Goal: Task Accomplishment & Management: Complete application form

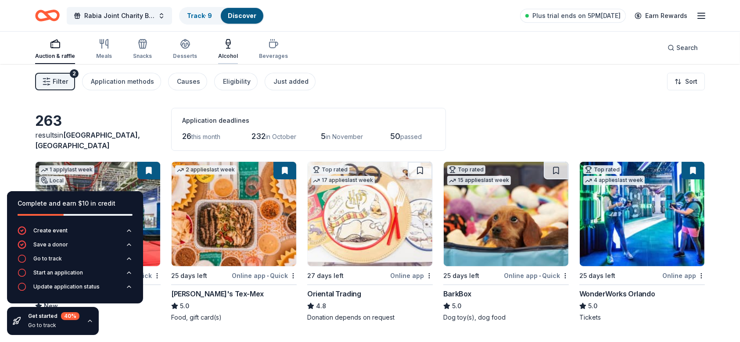
click at [223, 47] on icon "button" at bounding box center [228, 44] width 11 height 11
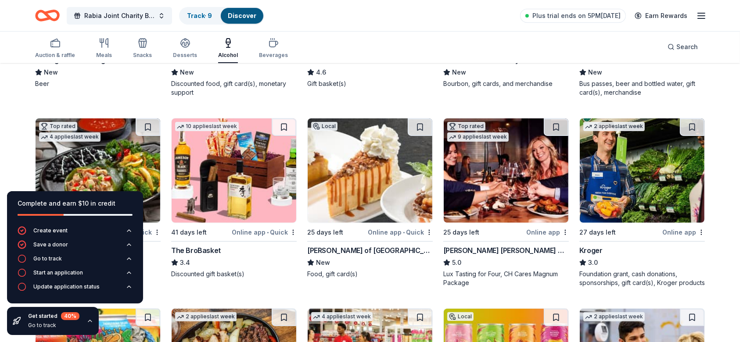
scroll to position [117, 0]
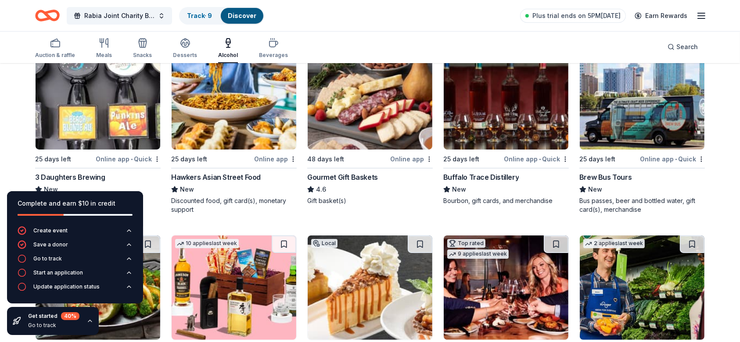
click at [232, 110] on img at bounding box center [234, 97] width 125 height 104
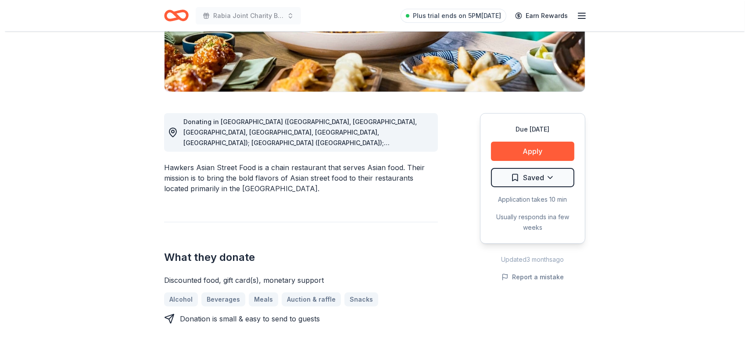
scroll to position [234, 0]
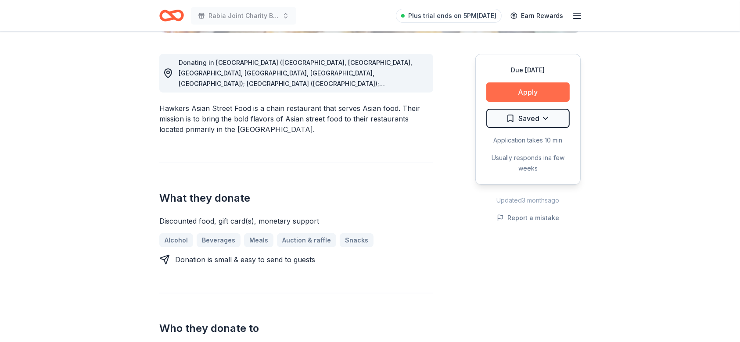
click at [518, 91] on button "Apply" at bounding box center [527, 91] width 83 height 19
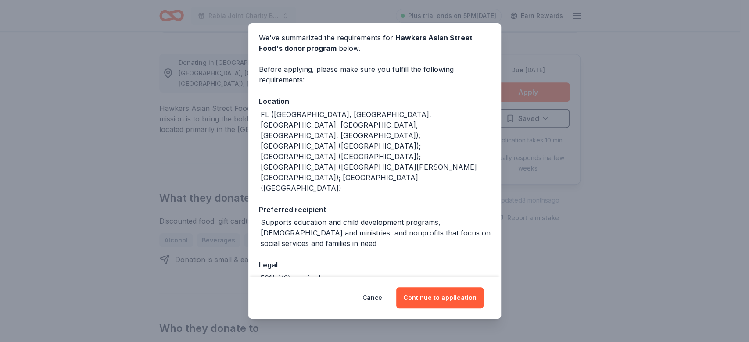
scroll to position [33, 0]
click at [423, 297] on button "Continue to application" at bounding box center [439, 297] width 87 height 21
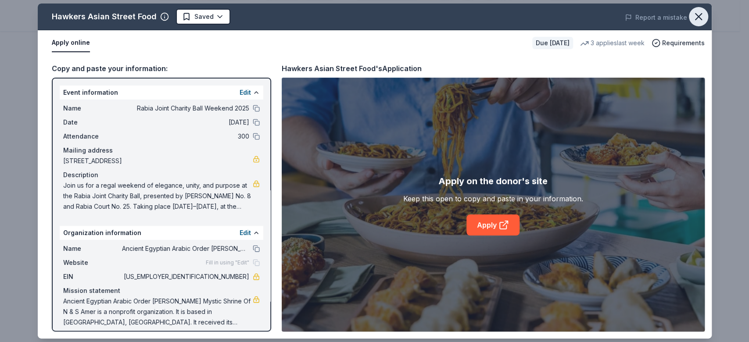
click at [701, 16] on icon "button" at bounding box center [698, 17] width 12 height 12
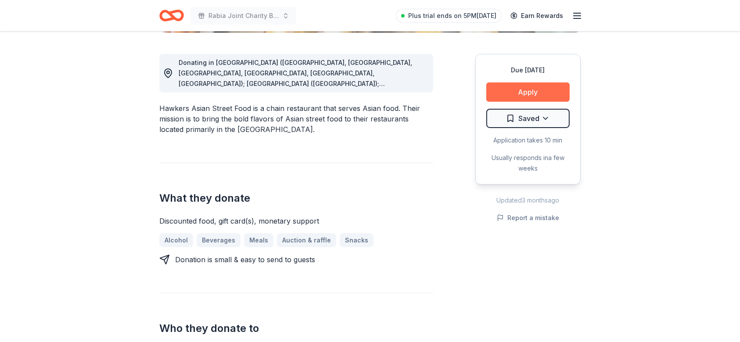
click at [541, 91] on button "Apply" at bounding box center [527, 91] width 83 height 19
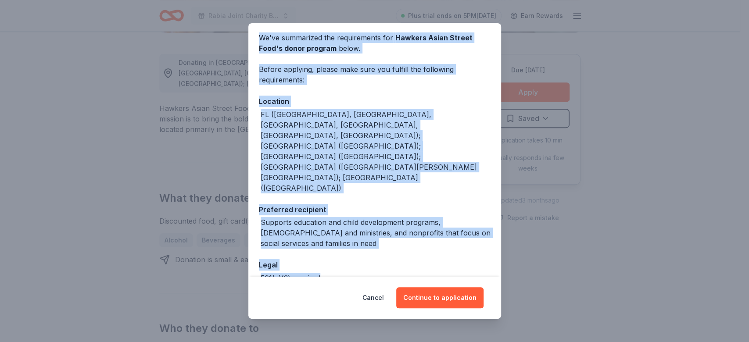
drag, startPoint x: 259, startPoint y: 72, endPoint x: 455, endPoint y: 225, distance: 249.4
click at [455, 225] on div "We've summarized the requirements for Hawkers Asian Street Food 's donor progra…" at bounding box center [374, 172] width 253 height 315
copy div "We've summarized the requirements for Hawkers Asian Street Food 's donor progra…"
click at [437, 299] on button "Continue to application" at bounding box center [439, 297] width 87 height 21
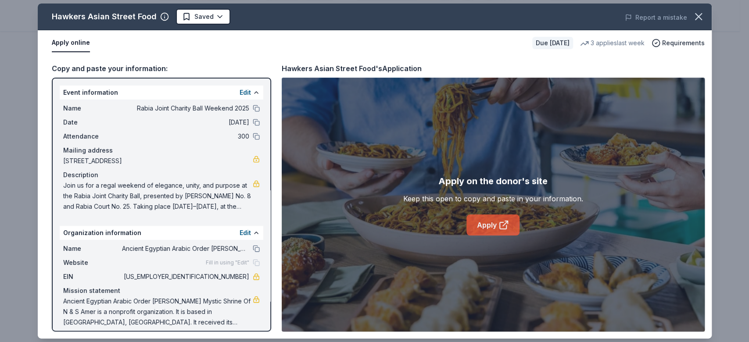
click at [488, 223] on link "Apply" at bounding box center [492, 225] width 53 height 21
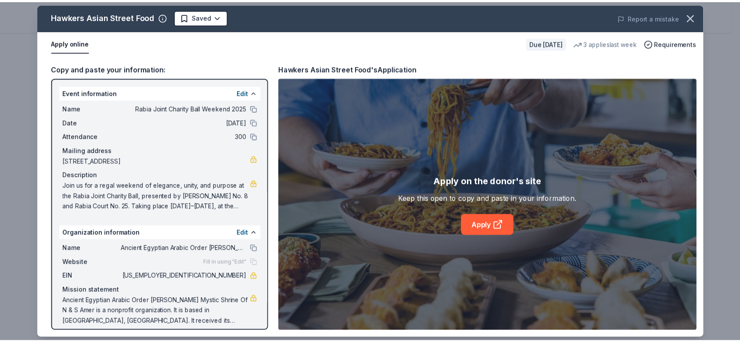
scroll to position [7, 0]
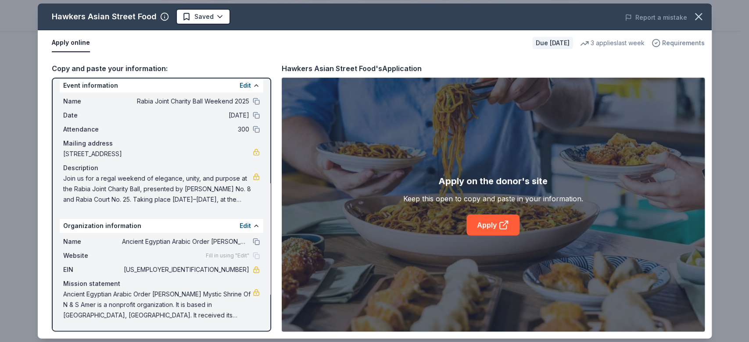
click at [694, 42] on span "Requirements" at bounding box center [683, 43] width 43 height 11
click at [695, 19] on icon "button" at bounding box center [698, 17] width 6 height 6
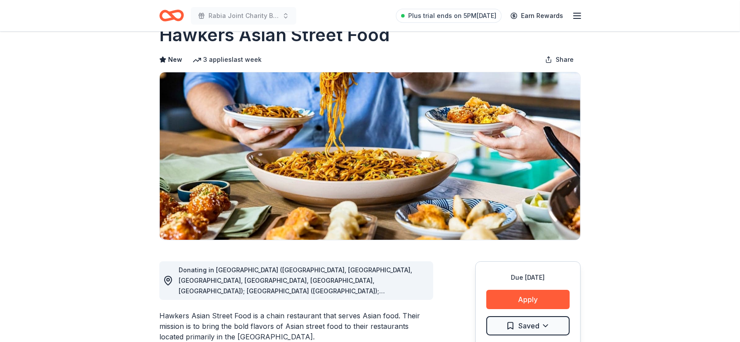
scroll to position [0, 0]
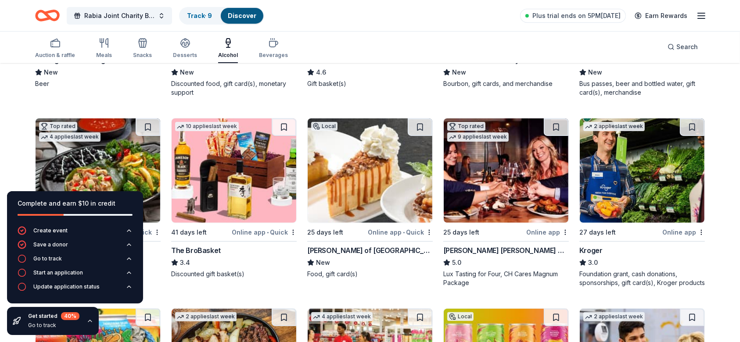
scroll to position [117, 0]
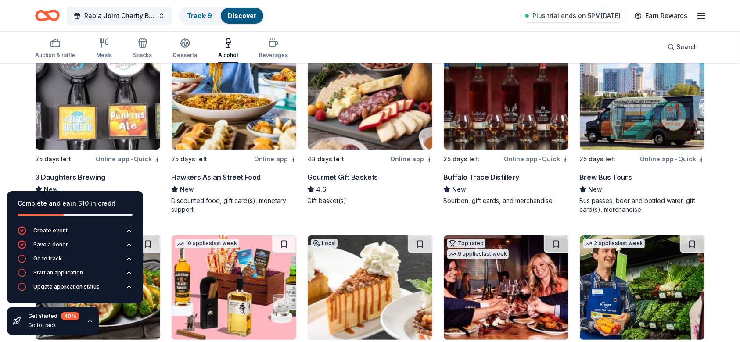
click at [375, 132] on img at bounding box center [369, 97] width 125 height 104
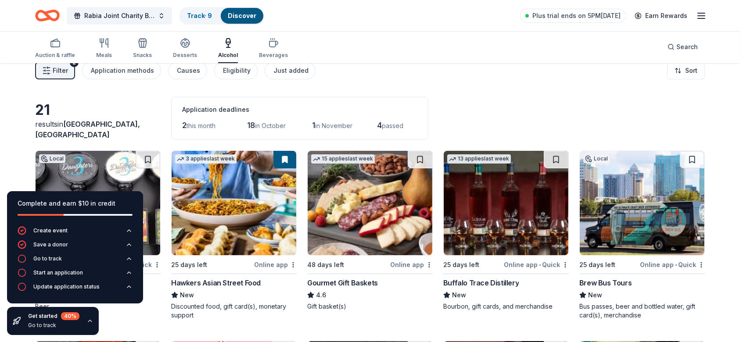
scroll to position [0, 0]
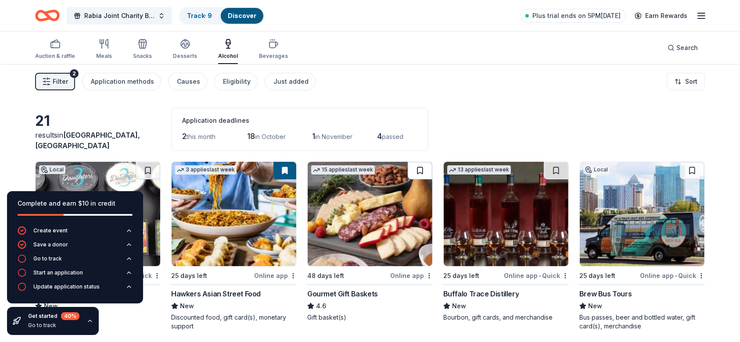
click at [423, 165] on button at bounding box center [420, 171] width 25 height 18
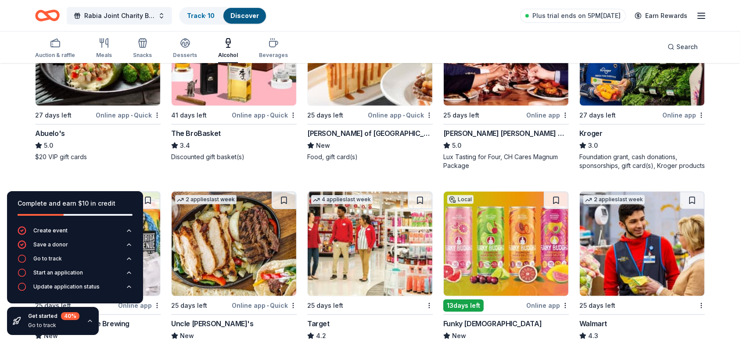
scroll to position [234, 0]
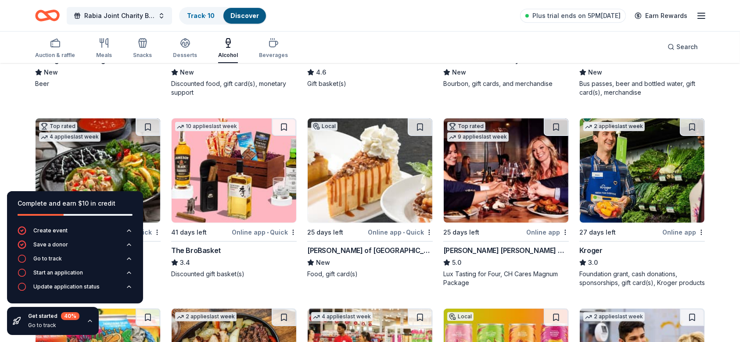
click at [653, 152] on img at bounding box center [641, 170] width 125 height 104
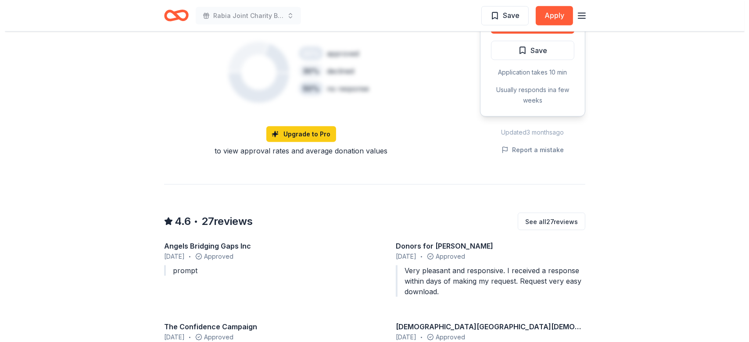
scroll to position [468, 0]
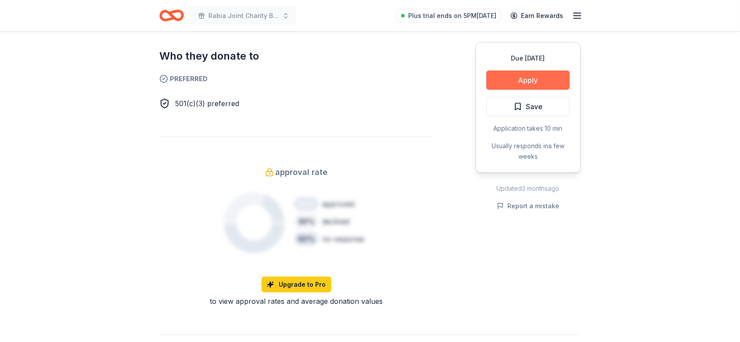
click at [518, 82] on button "Apply" at bounding box center [527, 80] width 83 height 19
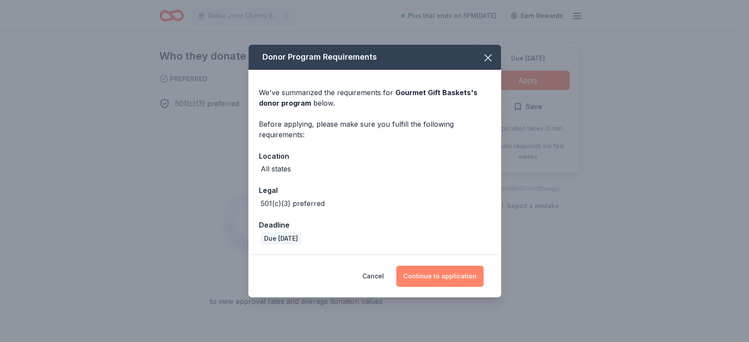
click at [435, 277] on button "Continue to application" at bounding box center [439, 276] width 87 height 21
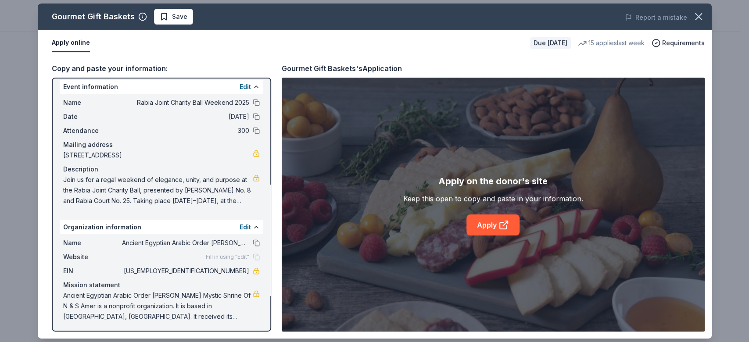
scroll to position [7, 0]
click at [488, 232] on link "Apply" at bounding box center [492, 225] width 53 height 21
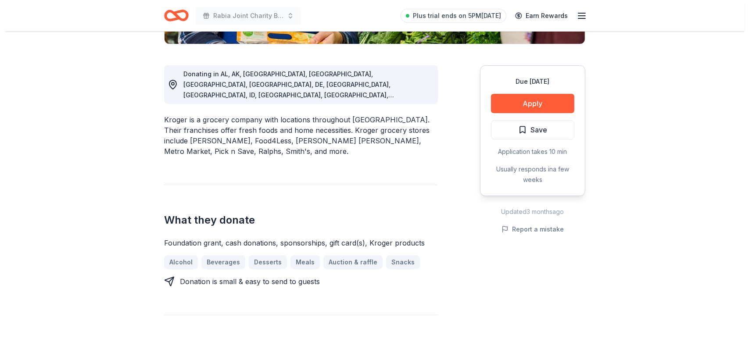
scroll to position [234, 0]
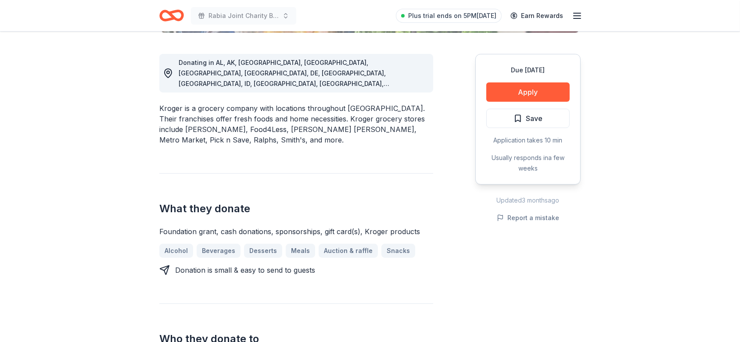
click at [525, 119] on span "Save" at bounding box center [527, 118] width 29 height 11
click at [536, 92] on button "Apply" at bounding box center [527, 91] width 83 height 19
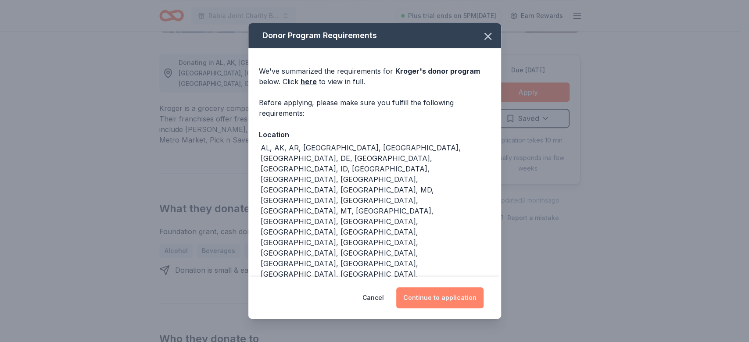
click at [457, 299] on button "Continue to application" at bounding box center [439, 297] width 87 height 21
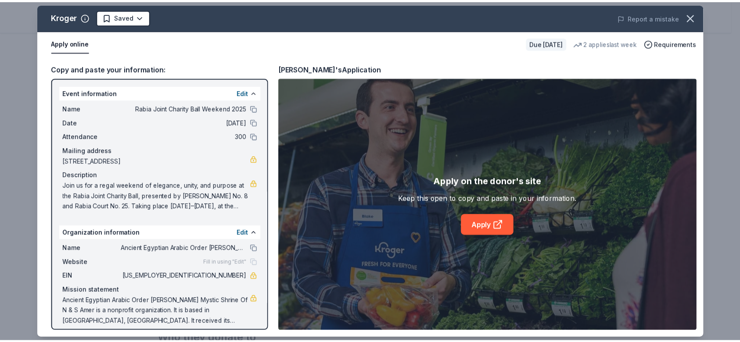
scroll to position [7, 0]
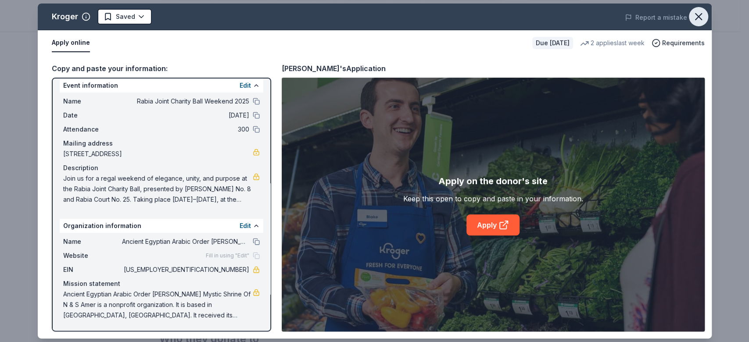
click at [705, 16] on button "button" at bounding box center [698, 16] width 19 height 19
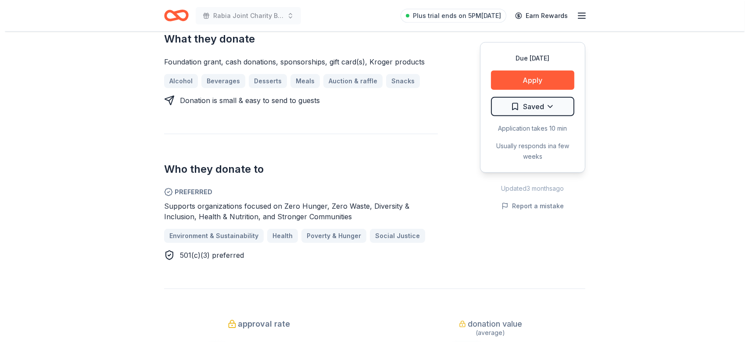
scroll to position [468, 0]
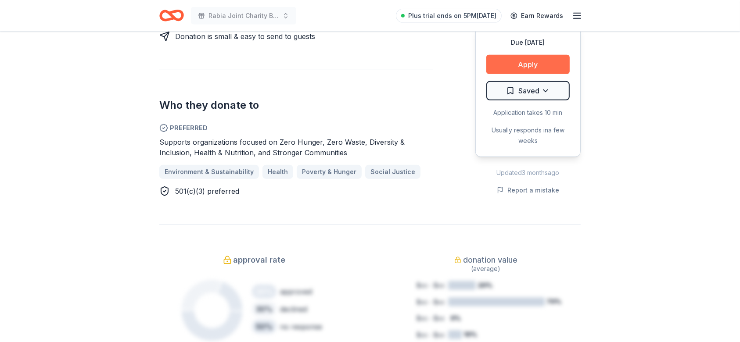
click at [535, 55] on button "Apply" at bounding box center [527, 64] width 83 height 19
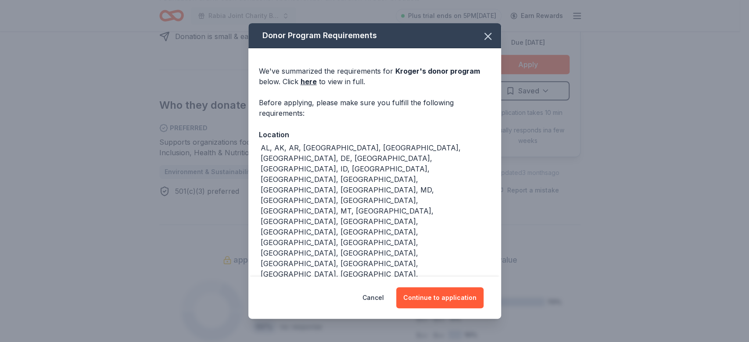
scroll to position [46, 0]
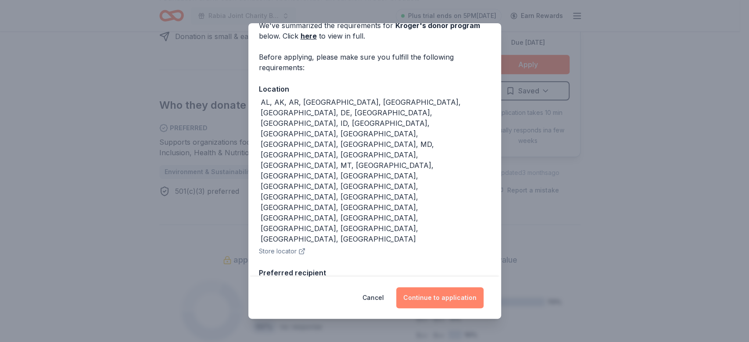
click at [443, 292] on button "Continue to application" at bounding box center [439, 297] width 87 height 21
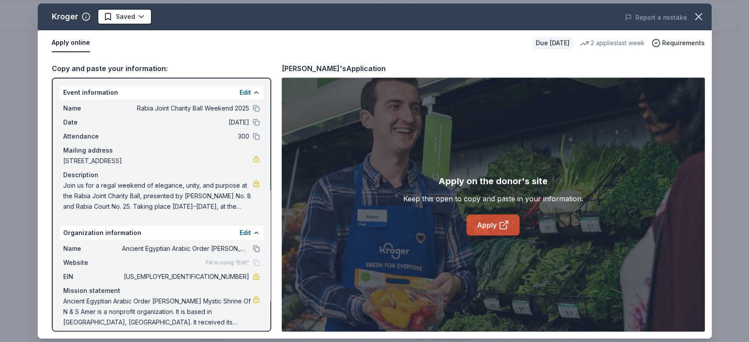
drag, startPoint x: 505, startPoint y: 213, endPoint x: 501, endPoint y: 221, distance: 8.8
click at [505, 213] on div "Apply on the donor's site Keep this open to copy and paste in your information.…" at bounding box center [493, 204] width 180 height 61
click at [501, 221] on icon at bounding box center [503, 225] width 11 height 11
